Goal: Task Accomplishment & Management: Complete application form

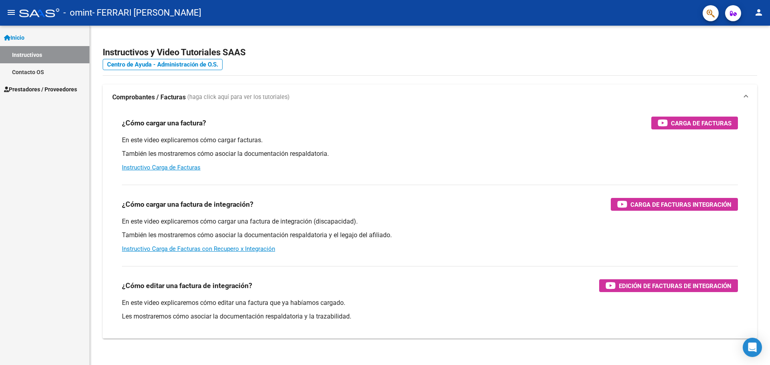
click at [44, 87] on span "Prestadores / Proveedores" at bounding box center [40, 89] width 73 height 9
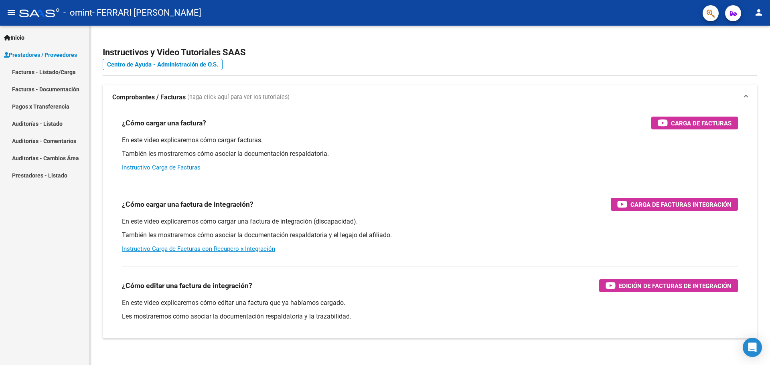
click at [53, 72] on link "Facturas - Listado/Carga" at bounding box center [44, 71] width 89 height 17
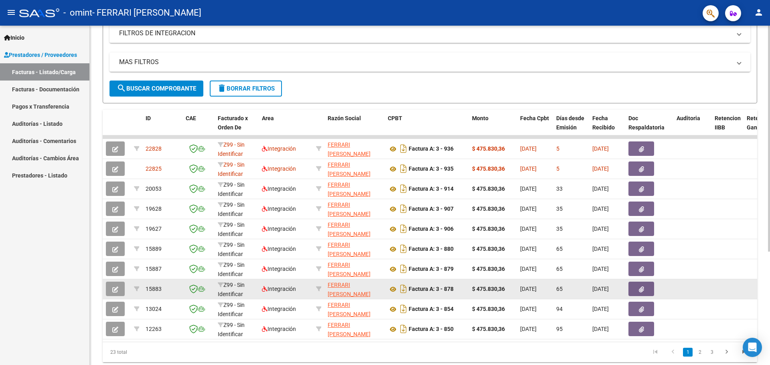
scroll to position [170, 0]
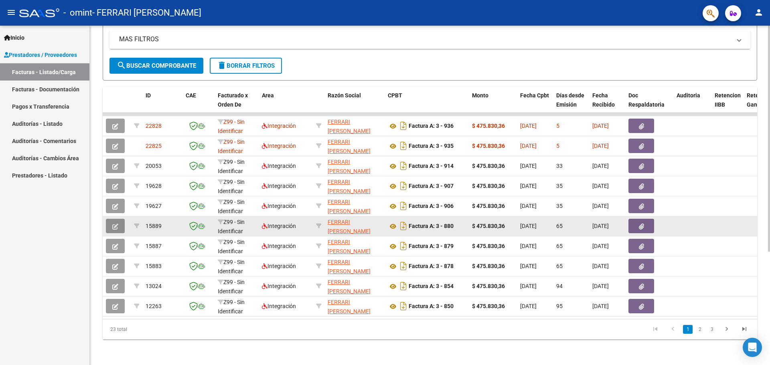
click at [115, 224] on icon "button" at bounding box center [115, 227] width 6 height 6
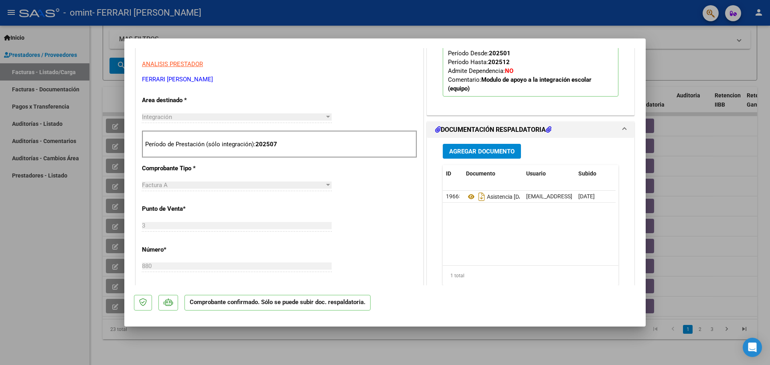
scroll to position [201, 0]
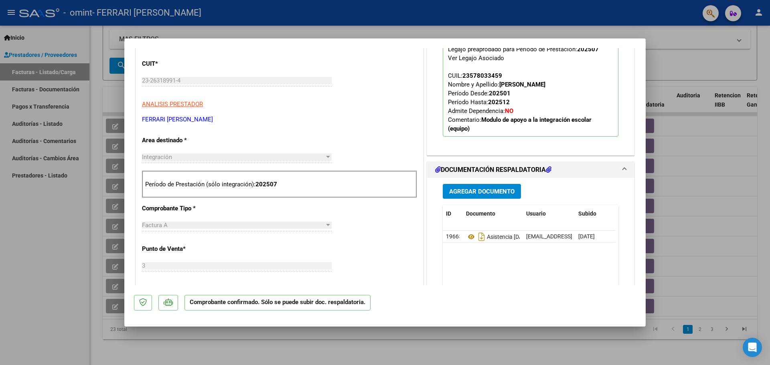
click at [681, 65] on div at bounding box center [385, 182] width 770 height 365
type input "$ 0,00"
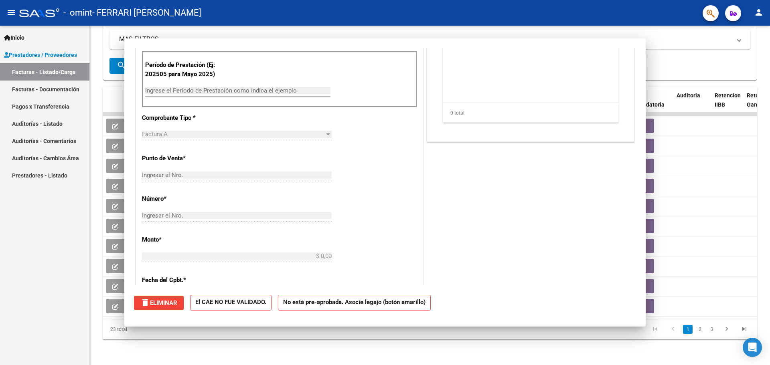
scroll to position [96, 0]
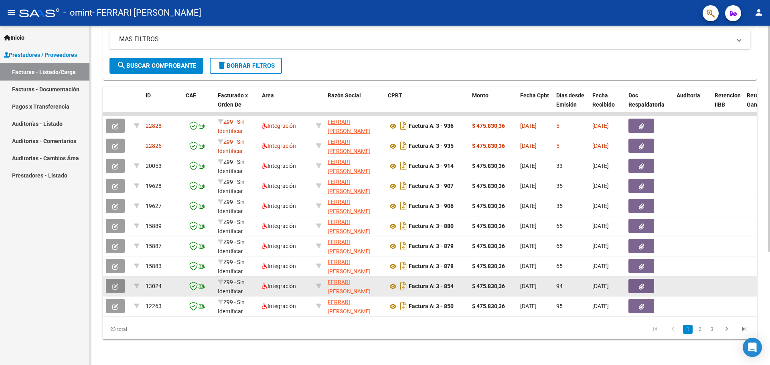
click at [115, 284] on icon "button" at bounding box center [115, 287] width 6 height 6
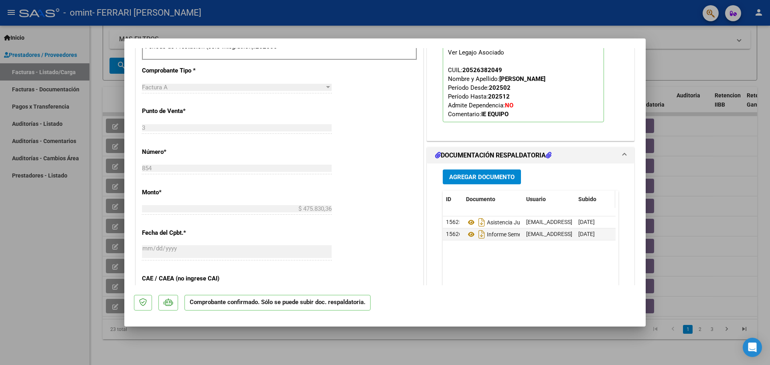
scroll to position [321, 0]
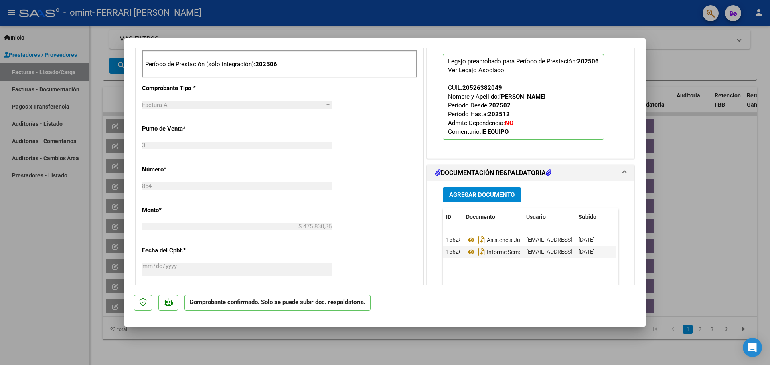
click at [732, 67] on div at bounding box center [385, 182] width 770 height 365
type input "$ 0,00"
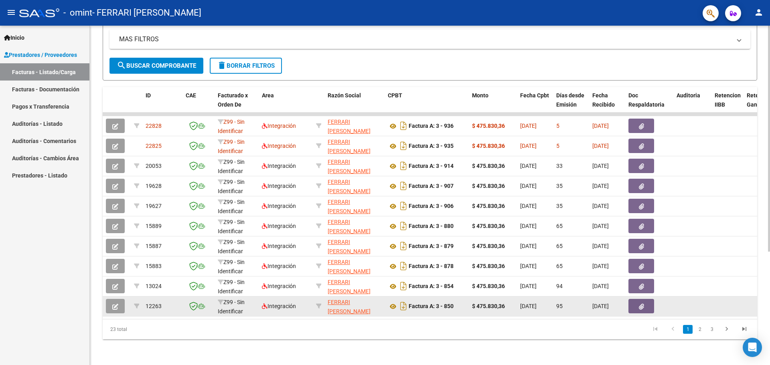
click at [120, 299] on button "button" at bounding box center [115, 306] width 19 height 14
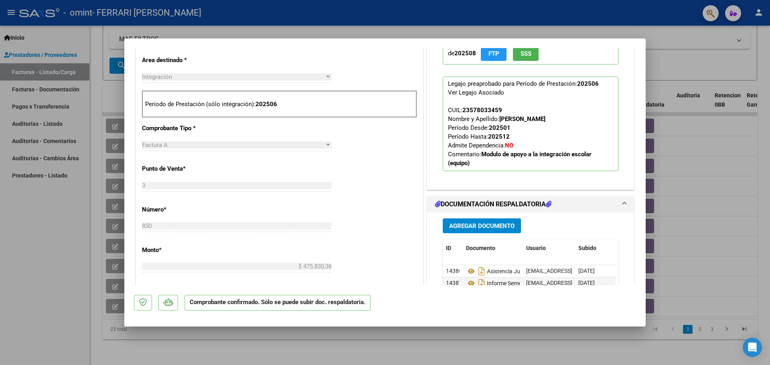
scroll to position [321, 0]
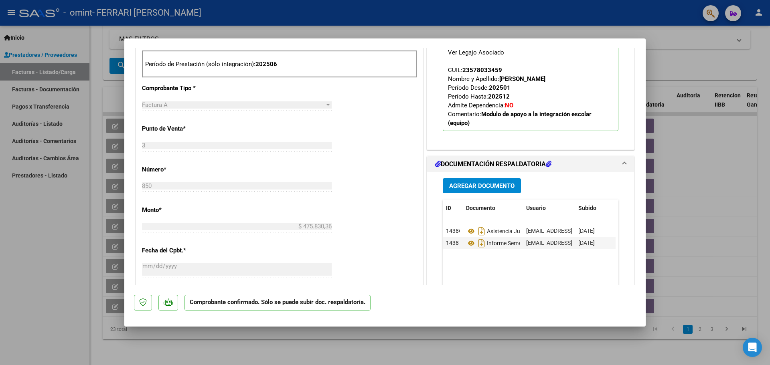
click at [709, 59] on div at bounding box center [385, 182] width 770 height 365
type input "$ 0,00"
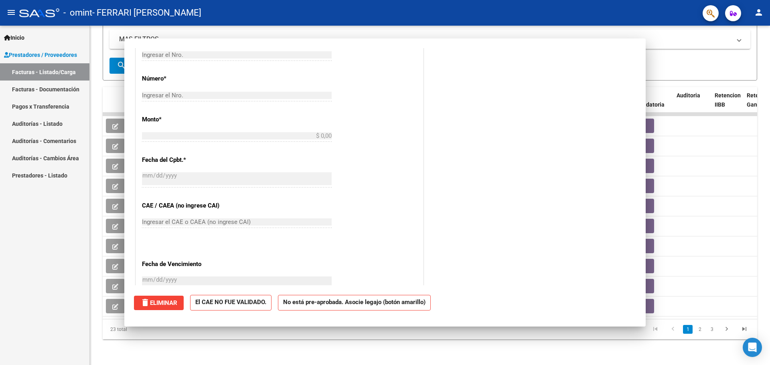
scroll to position [201, 0]
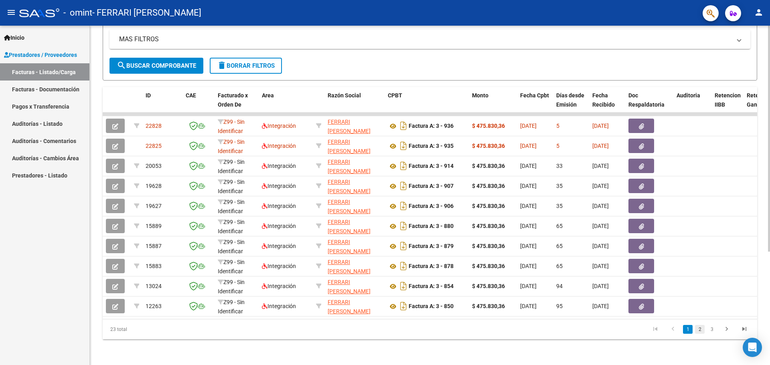
click at [702, 332] on link "2" at bounding box center [700, 329] width 10 height 9
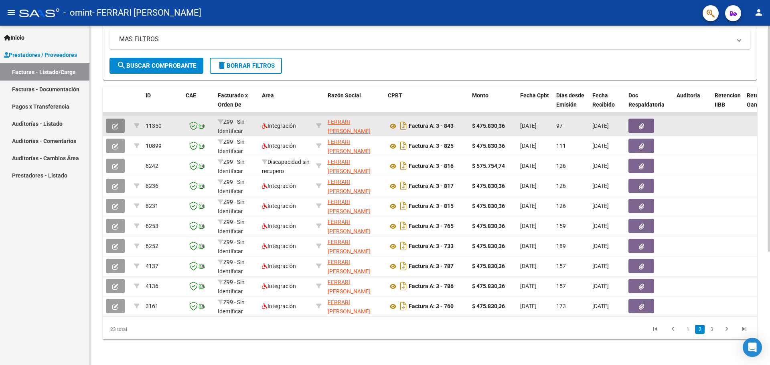
click at [112, 124] on icon "button" at bounding box center [115, 127] width 6 height 6
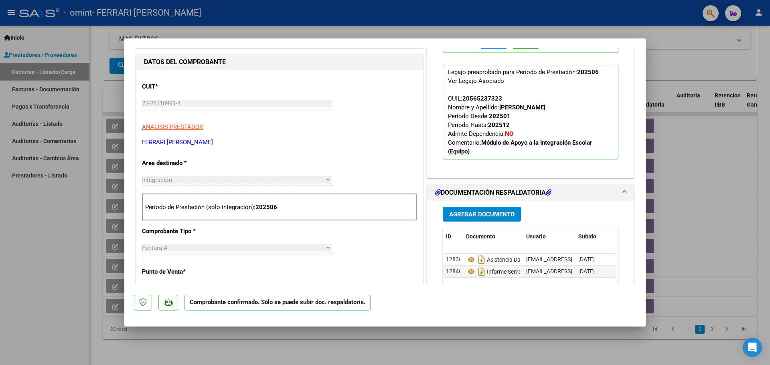
scroll to position [201, 0]
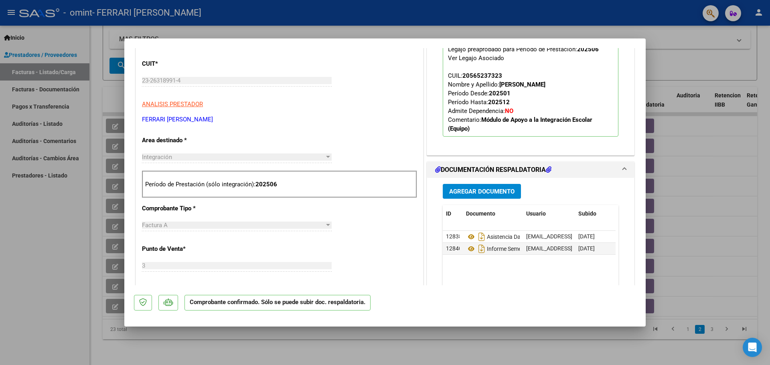
click at [675, 54] on div at bounding box center [385, 182] width 770 height 365
type input "$ 0,00"
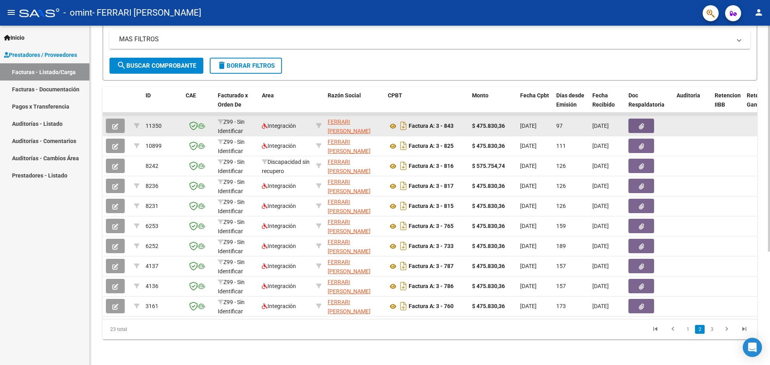
click at [112, 120] on button "button" at bounding box center [115, 126] width 19 height 14
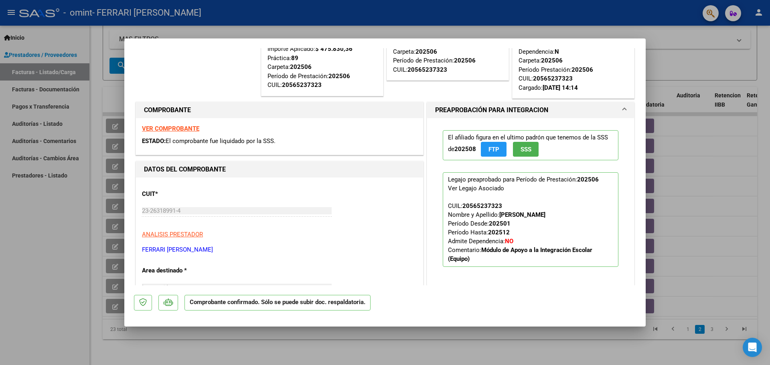
scroll to position [241, 0]
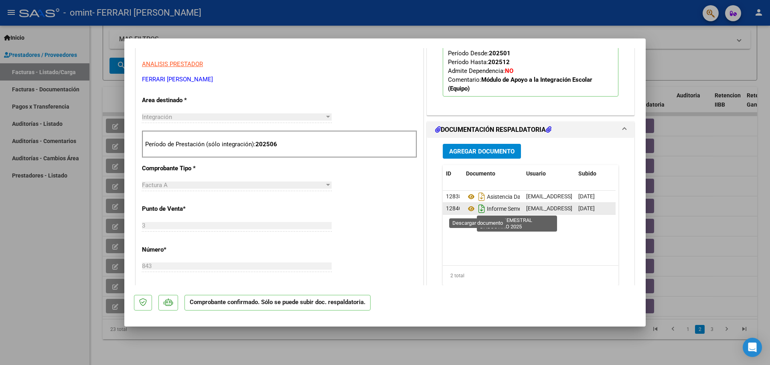
click at [477, 210] on icon "Descargar documento" at bounding box center [482, 209] width 10 height 13
click at [684, 67] on div at bounding box center [385, 182] width 770 height 365
type input "$ 0,00"
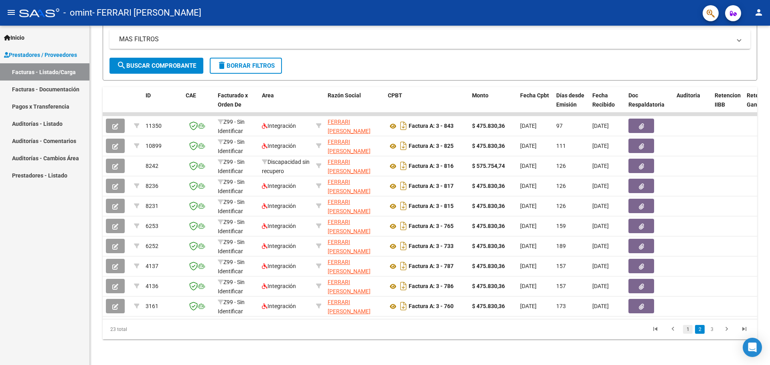
click at [691, 330] on link "1" at bounding box center [688, 329] width 10 height 9
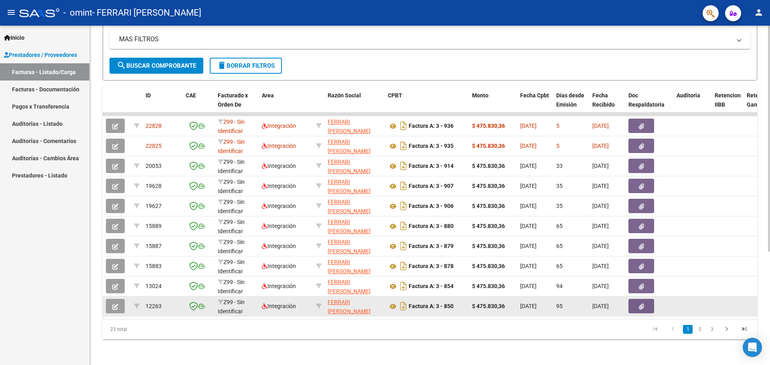
click at [122, 302] on button "button" at bounding box center [115, 306] width 19 height 14
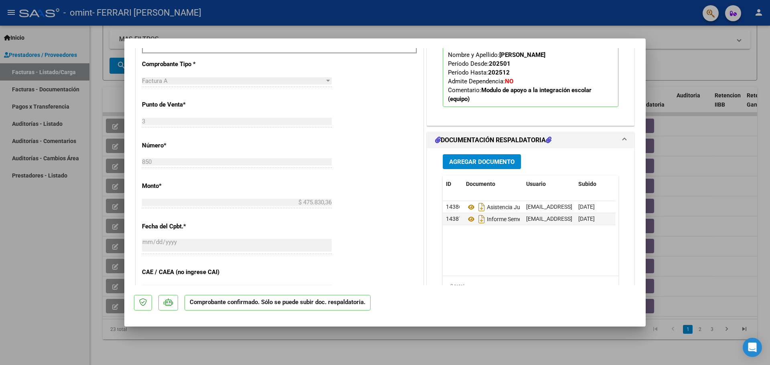
scroll to position [361, 0]
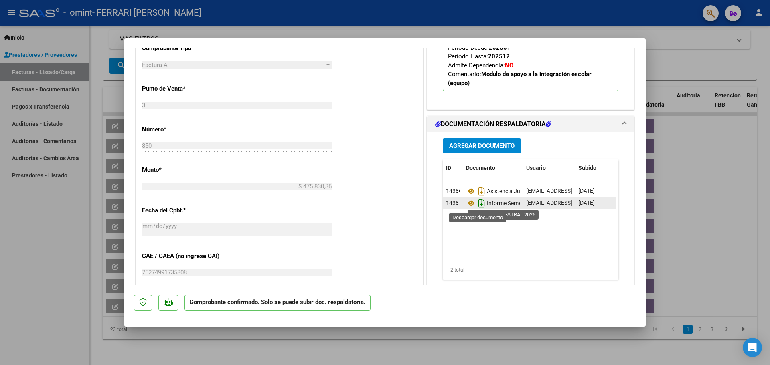
click at [478, 205] on icon "Descargar documento" at bounding box center [482, 203] width 10 height 13
